Goal: Find specific page/section: Find specific page/section

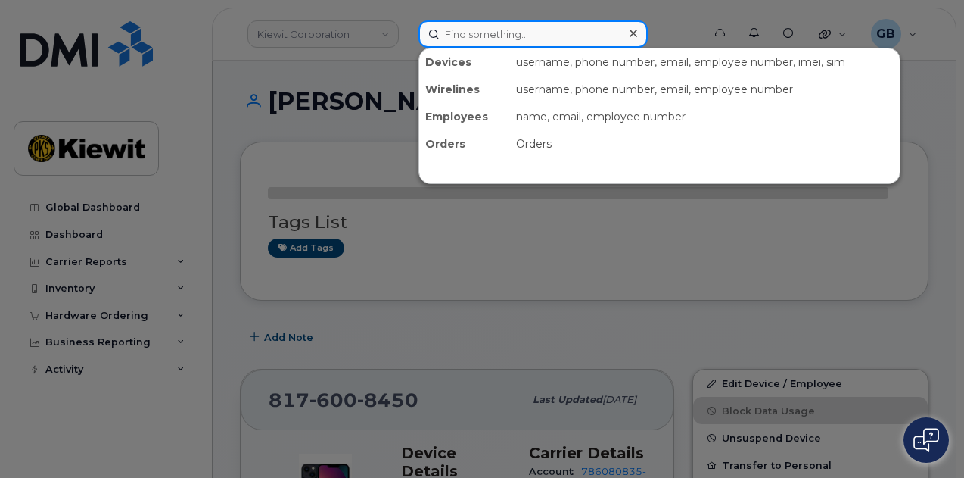
click at [511, 38] on input at bounding box center [533, 33] width 229 height 27
paste input "449725"
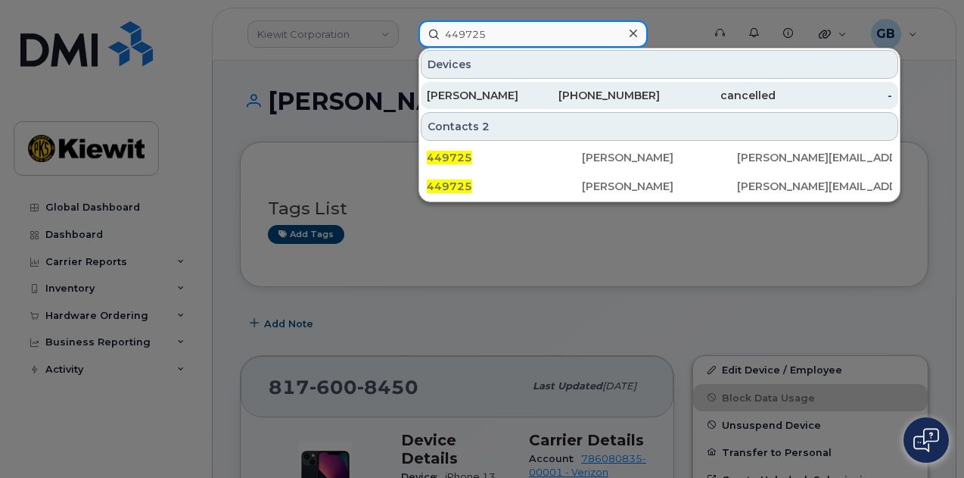
type input "449725"
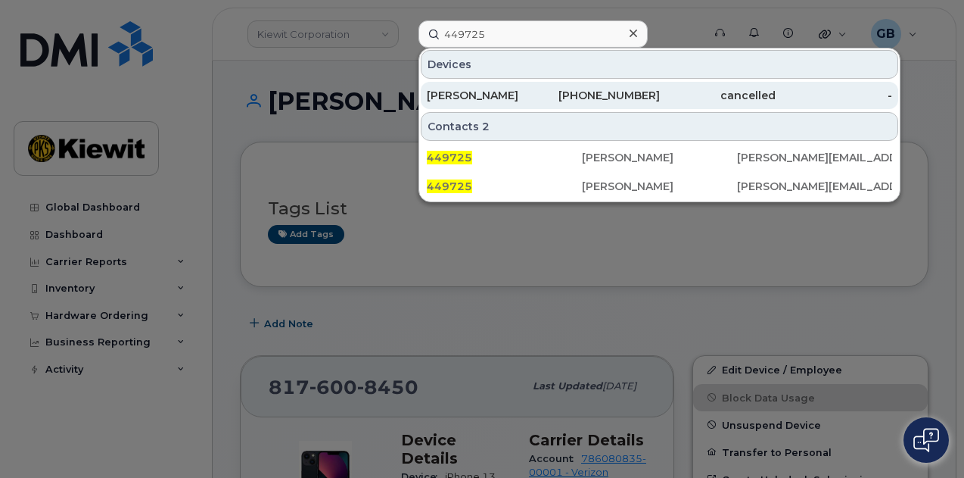
click at [546, 90] on div "813-734-5797" at bounding box center [601, 95] width 117 height 15
